Goal: Find contact information: Find contact information

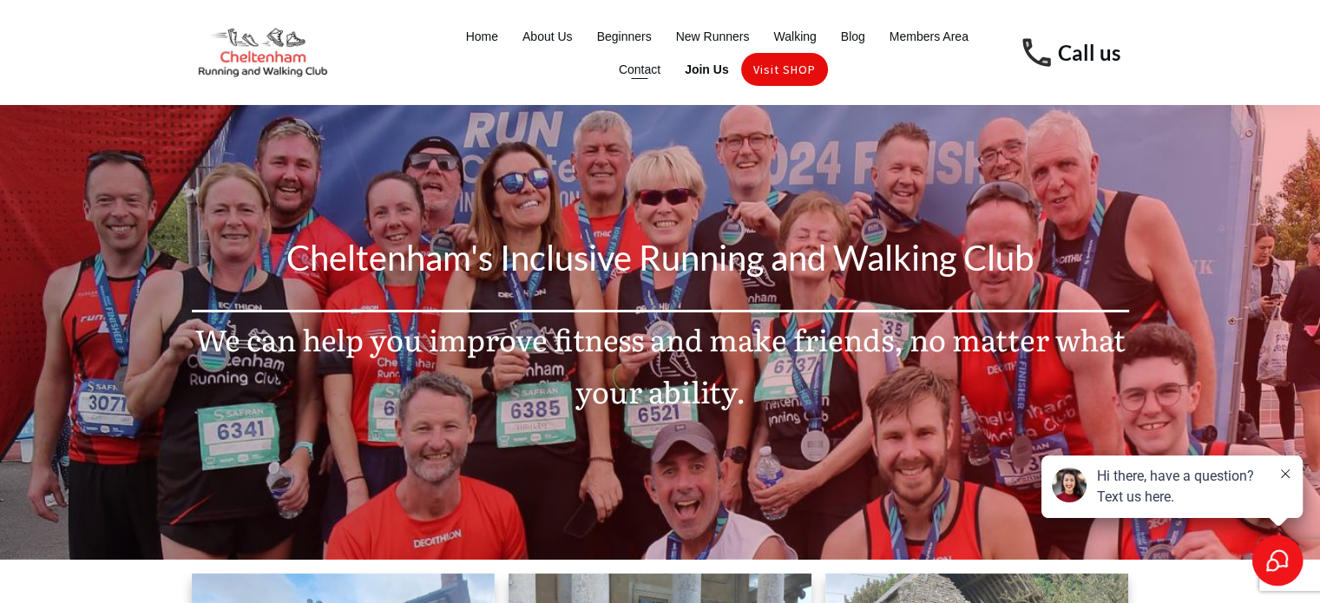
click at [635, 65] on span "Contact" at bounding box center [640, 69] width 42 height 24
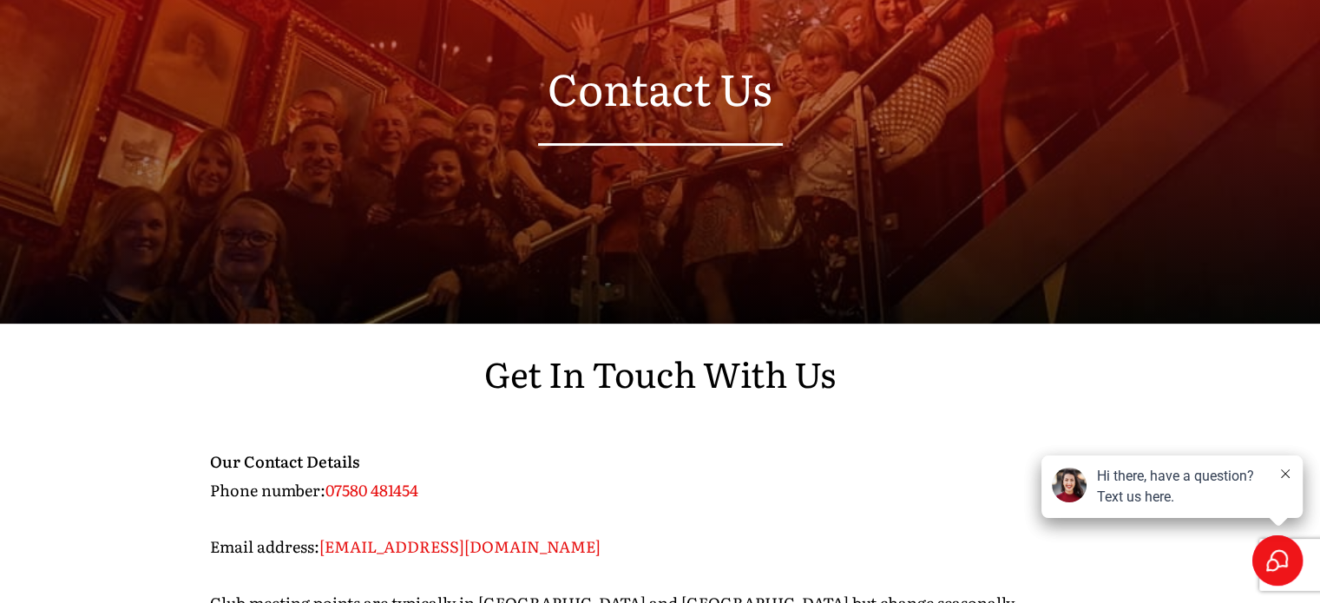
scroll to position [323, 0]
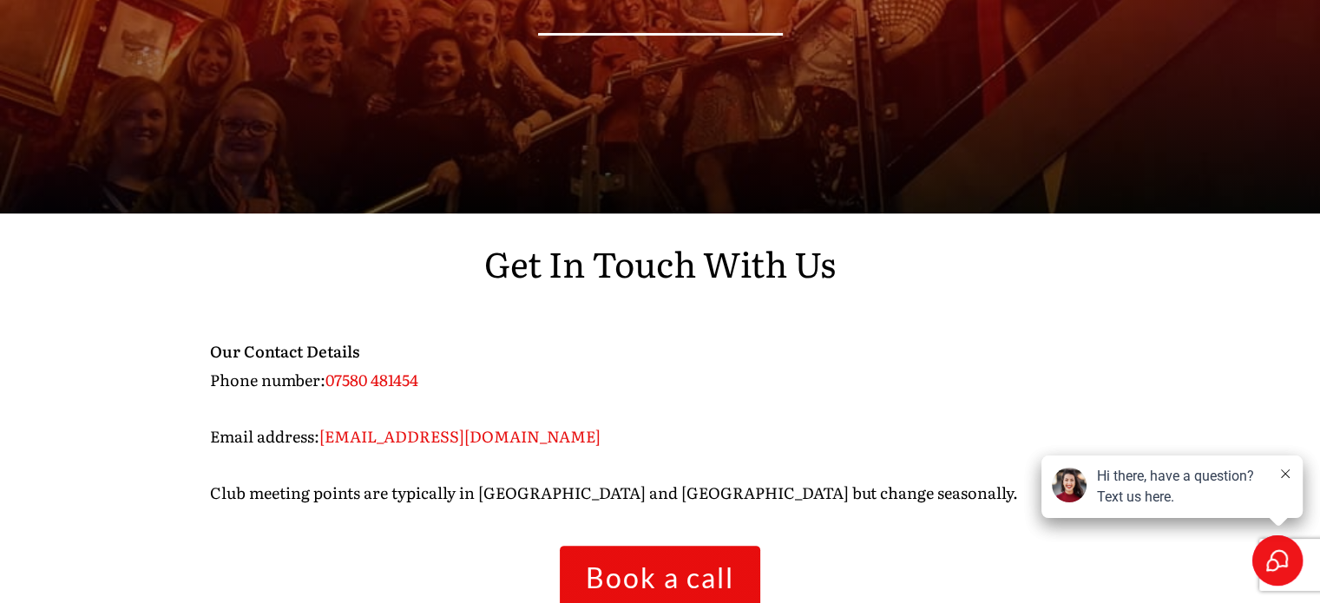
click at [1157, 502] on div "Hi there, have a question? Text us here." at bounding box center [1182, 487] width 171 height 42
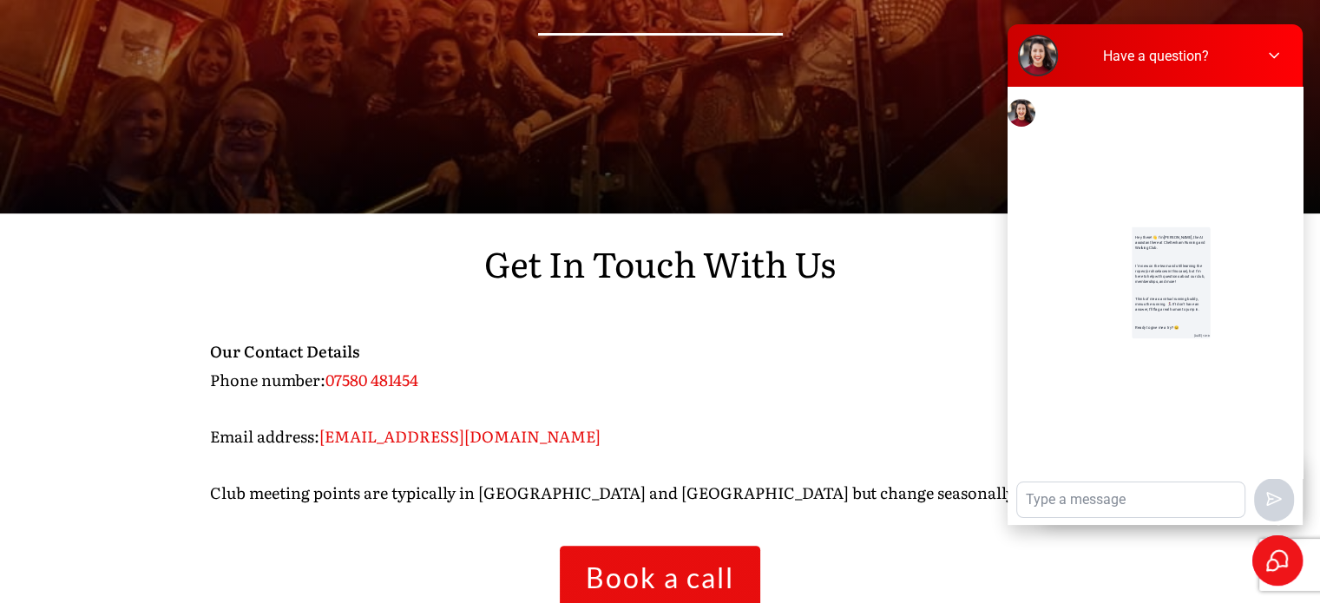
scroll to position [97, 0]
click at [1279, 60] on icon at bounding box center [1272, 55] width 17 height 17
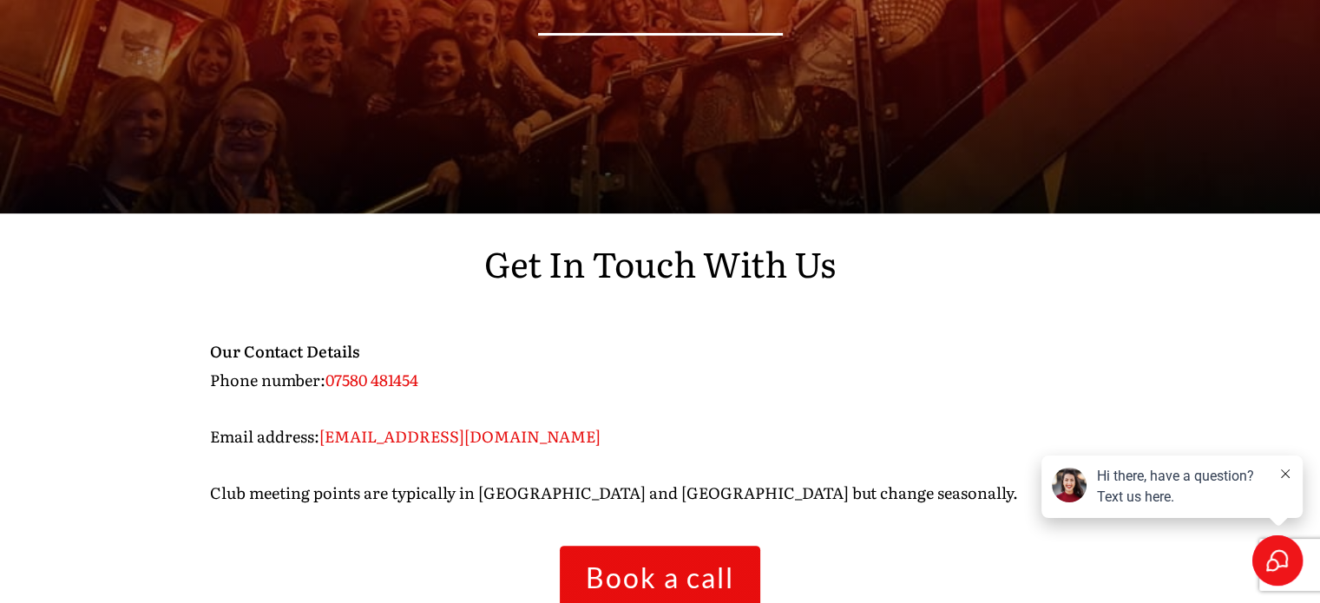
drag, startPoint x: 319, startPoint y: 436, endPoint x: 577, endPoint y: 443, distance: 257.8
click at [577, 443] on p "Our Contact Details Phone number: 07580 481454 Email address: conor@cheltenhamr…" at bounding box center [660, 433] width 901 height 190
copy span "conor@cheltenhamrunning.co.uk"
